Goal: Information Seeking & Learning: Learn about a topic

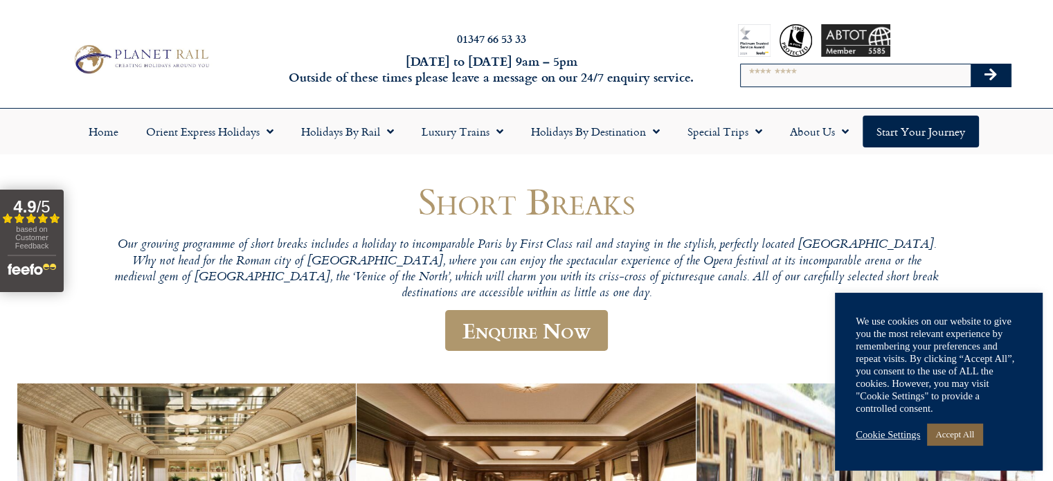
click at [946, 436] on link "Accept All" at bounding box center [954, 434] width 55 height 21
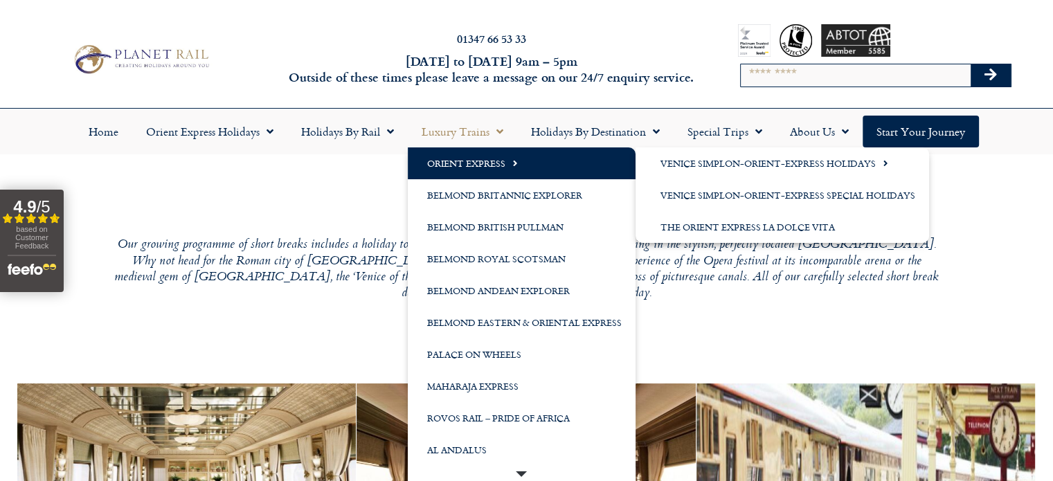
click at [456, 159] on link "Orient Express" at bounding box center [522, 163] width 228 height 32
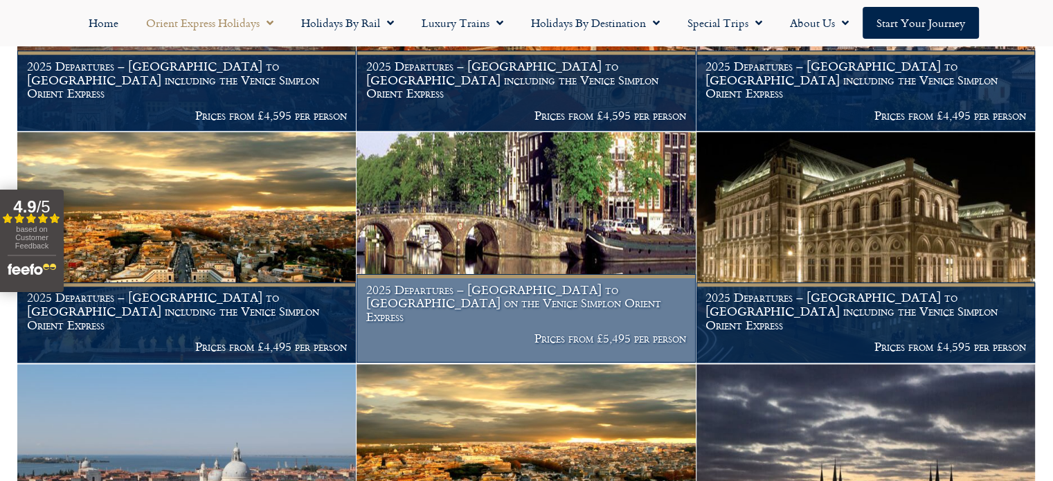
scroll to position [1385, 0]
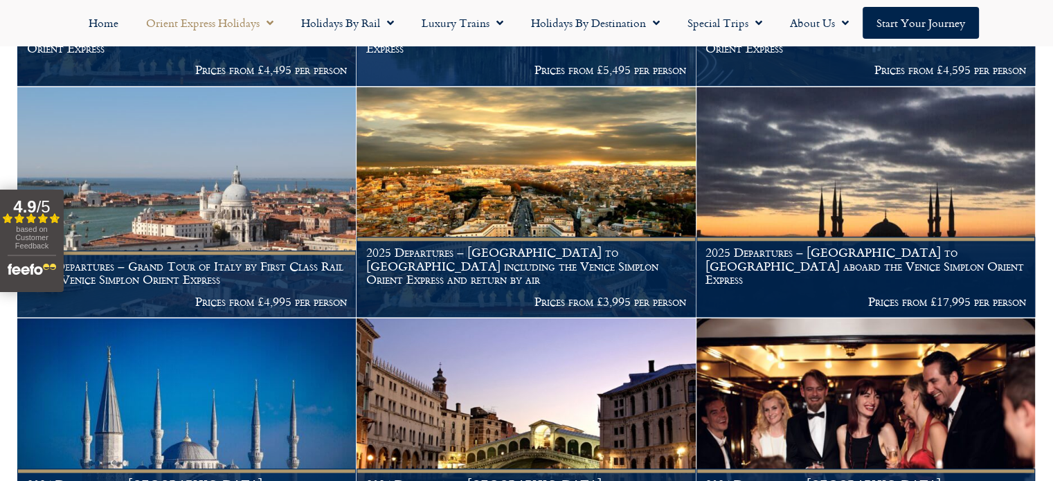
click at [53, 21] on nav "Home Orient Express Holidays Venice Simplon-Orient-Express – 2025 Venice Simplo…" at bounding box center [526, 23] width 1039 height 32
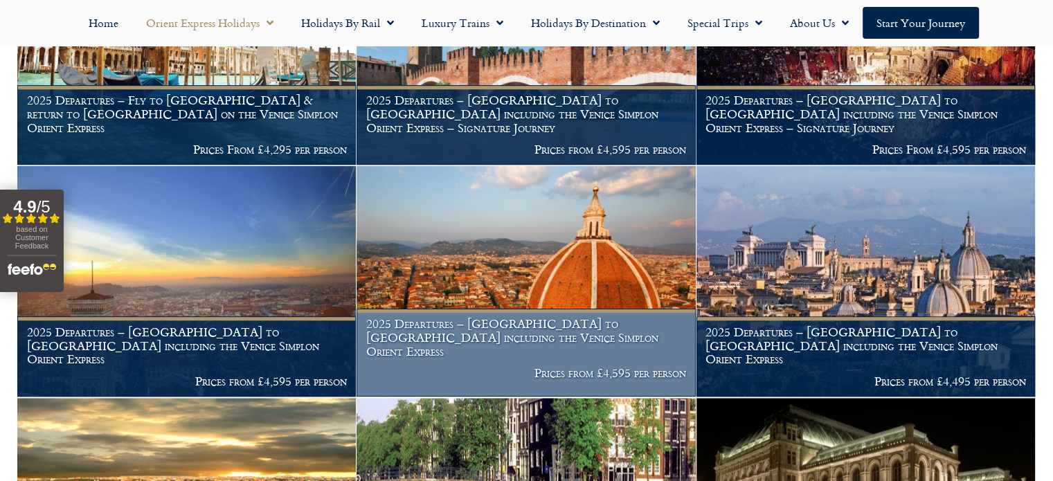
scroll to position [831, 0]
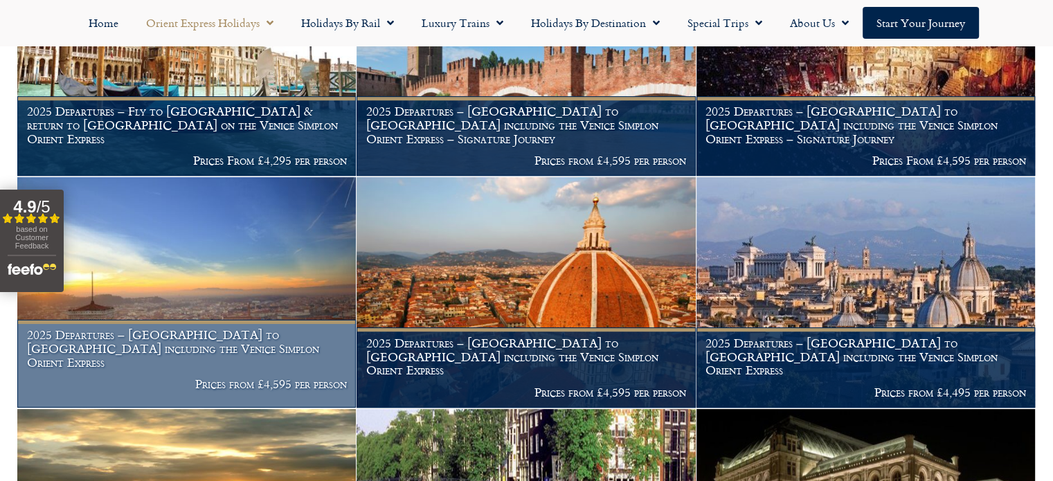
click at [266, 291] on img at bounding box center [186, 292] width 339 height 231
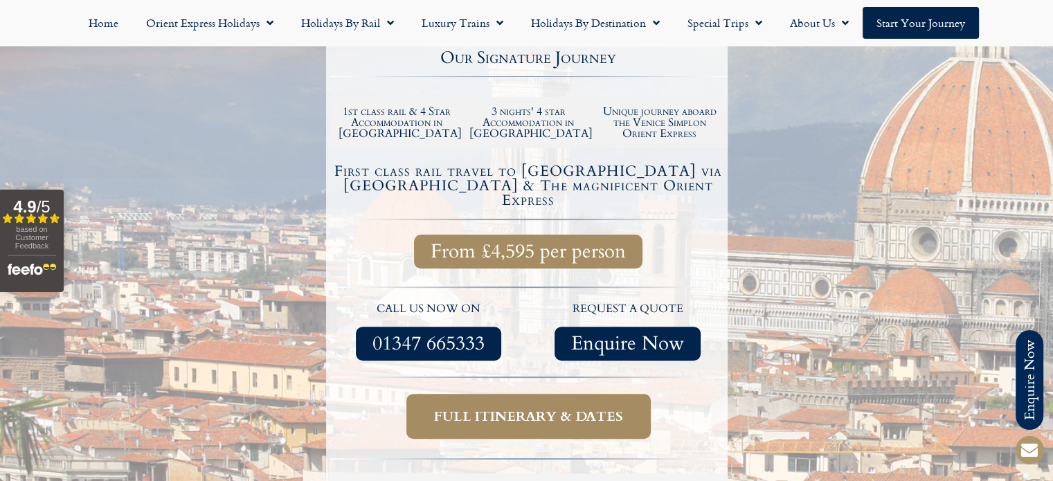
scroll to position [415, 0]
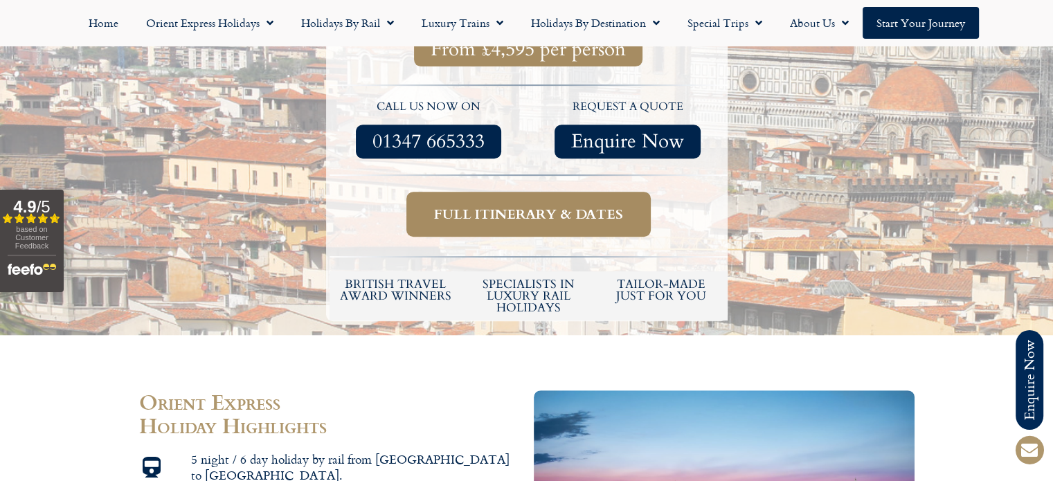
click at [504, 206] on span "Full itinerary & dates" at bounding box center [528, 214] width 189 height 17
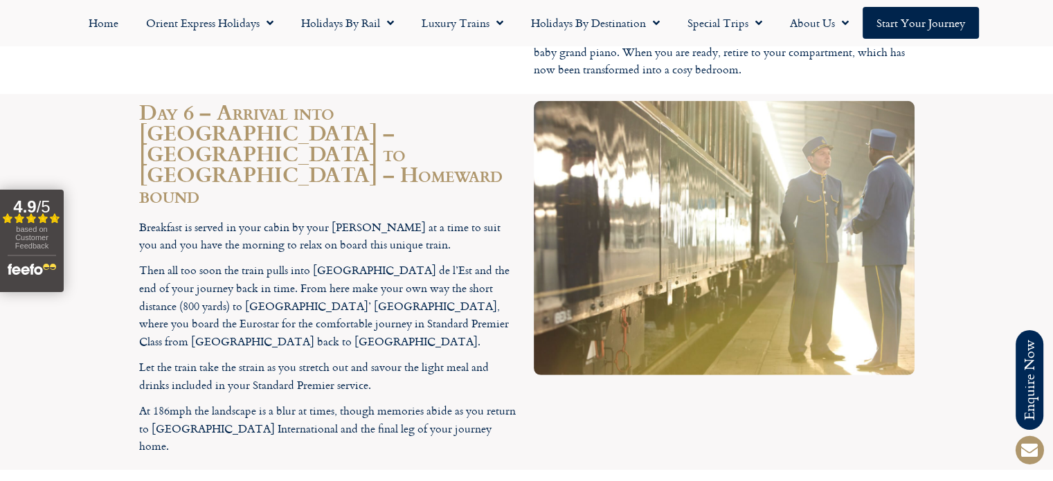
scroll to position [3999, 0]
